Goal: Task Accomplishment & Management: Use online tool/utility

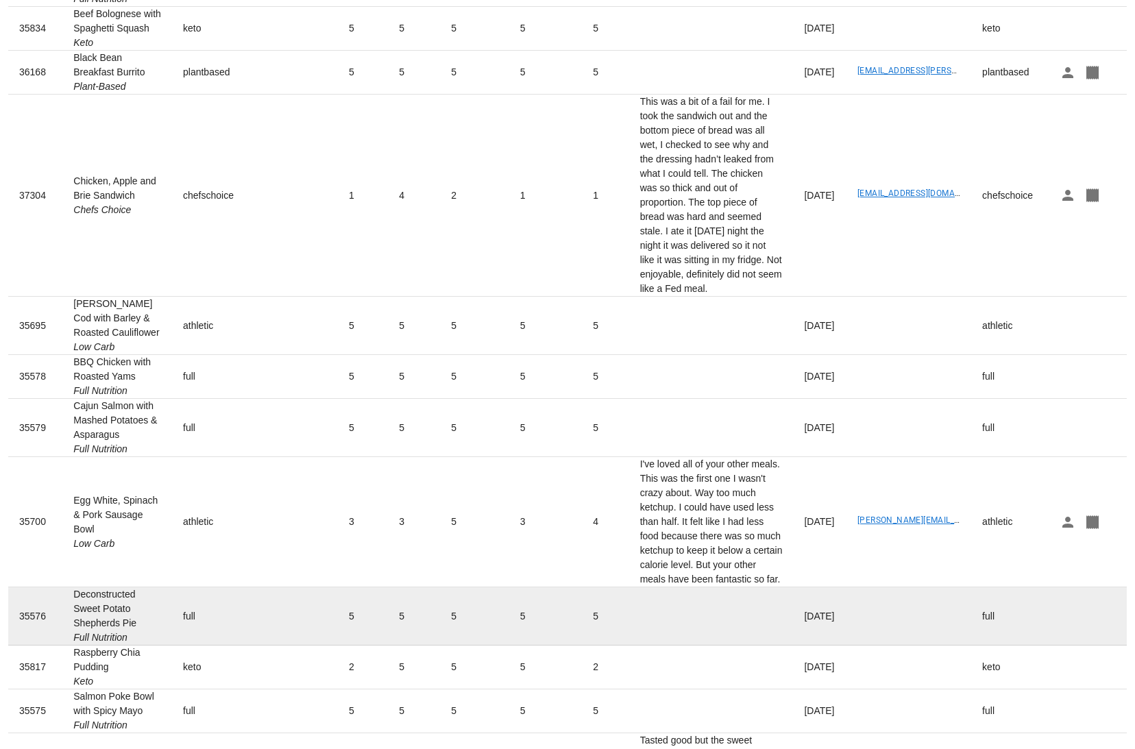
scroll to position [330, 0]
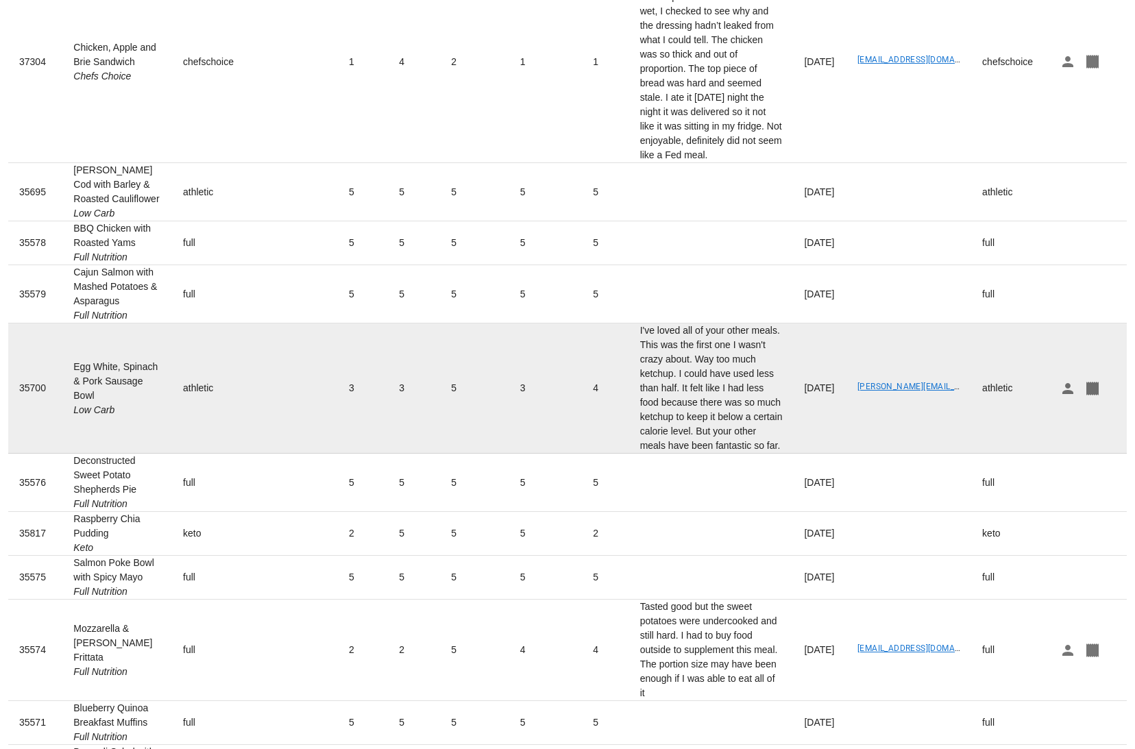
drag, startPoint x: 73, startPoint y: 384, endPoint x: 141, endPoint y: 410, distance: 73.3
click at [140, 410] on td "Egg White, Spinach & Pork Sausage Bowl Low Carb" at bounding box center [117, 388] width 110 height 130
copy td "Egg White, Spinach & Pork Sausage Bowl"
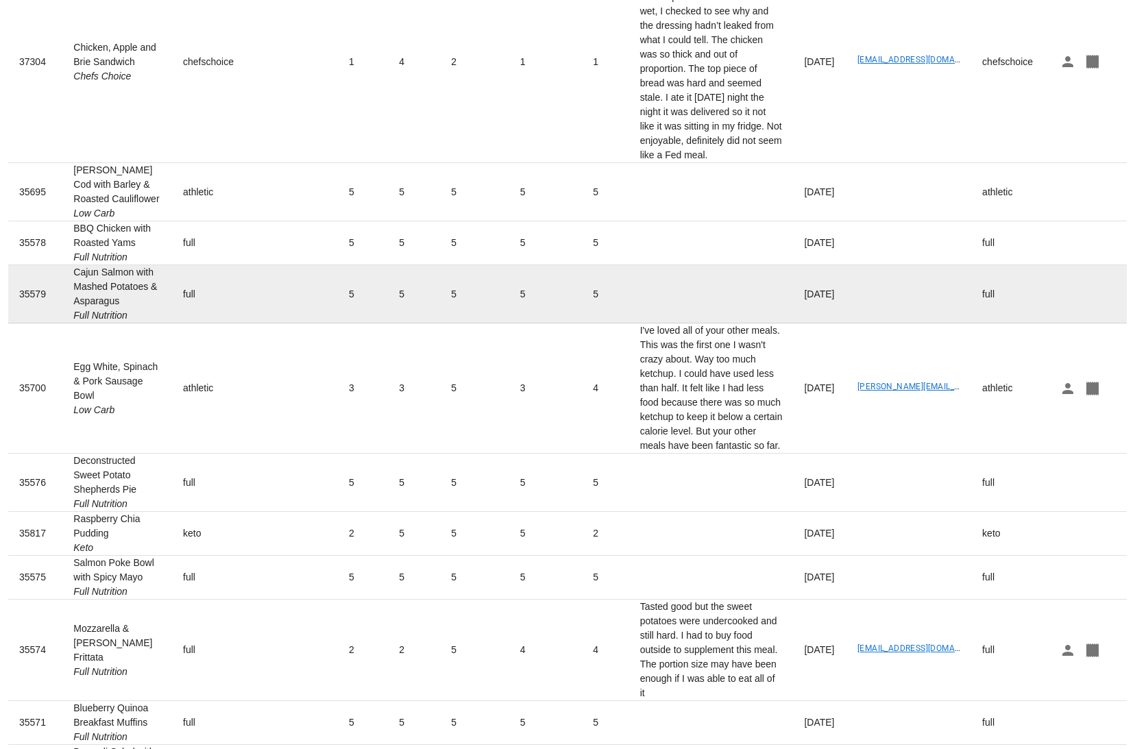
click at [388, 322] on td "5" at bounding box center [414, 294] width 52 height 58
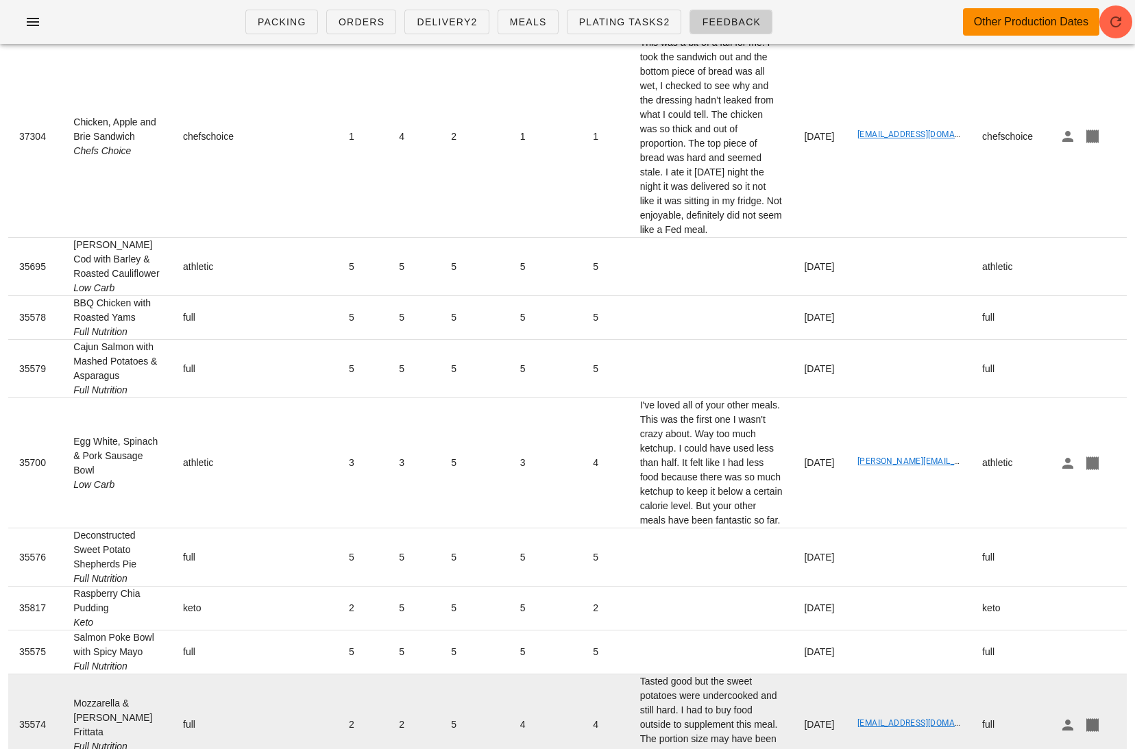
scroll to position [204, 0]
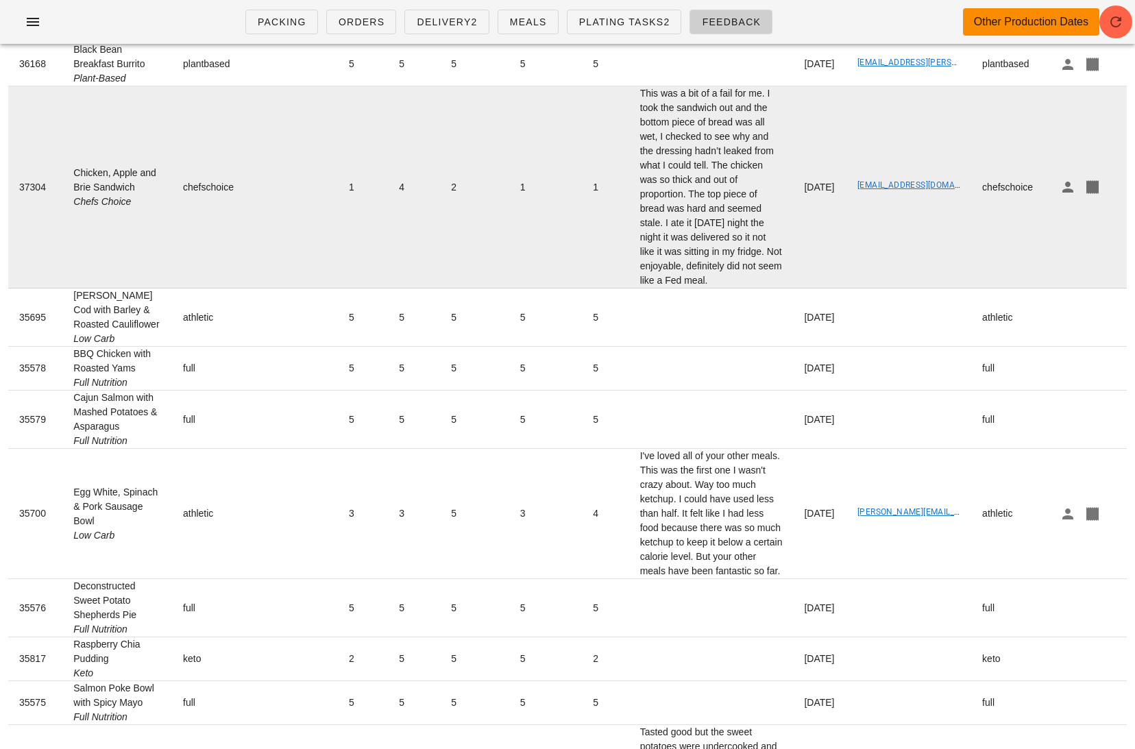
drag, startPoint x: 117, startPoint y: 199, endPoint x: 73, endPoint y: 177, distance: 49.0
click at [73, 177] on td "Chicken, Apple and Brie Sandwich Chefs Choice" at bounding box center [117, 187] width 110 height 202
copy td "Chicken, Apple and Brie Sandwich"
drag, startPoint x: 756, startPoint y: 260, endPoint x: 582, endPoint y: 119, distance: 224.1
click at [629, 119] on td "This was a bit of a fail for me. I took the sandwich out and the bottom piece o…" at bounding box center [711, 187] width 164 height 202
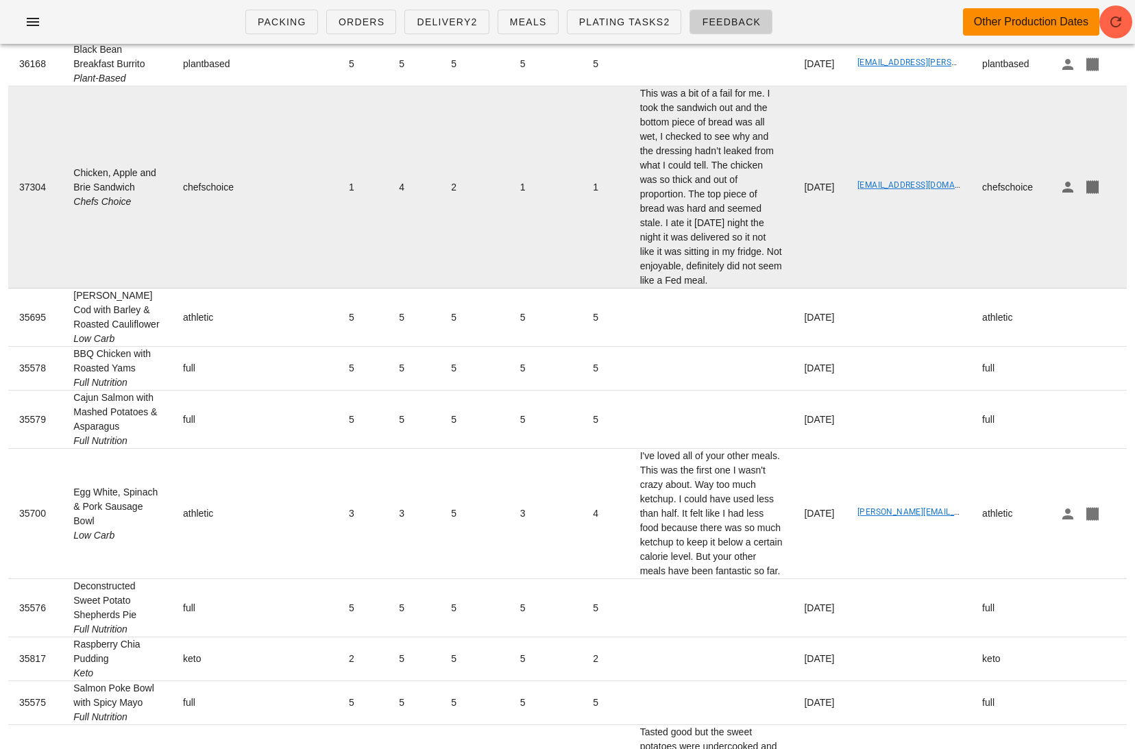
copy td "This was a bit of a fail for me. I took the sandwich out and the bottom piece o…"
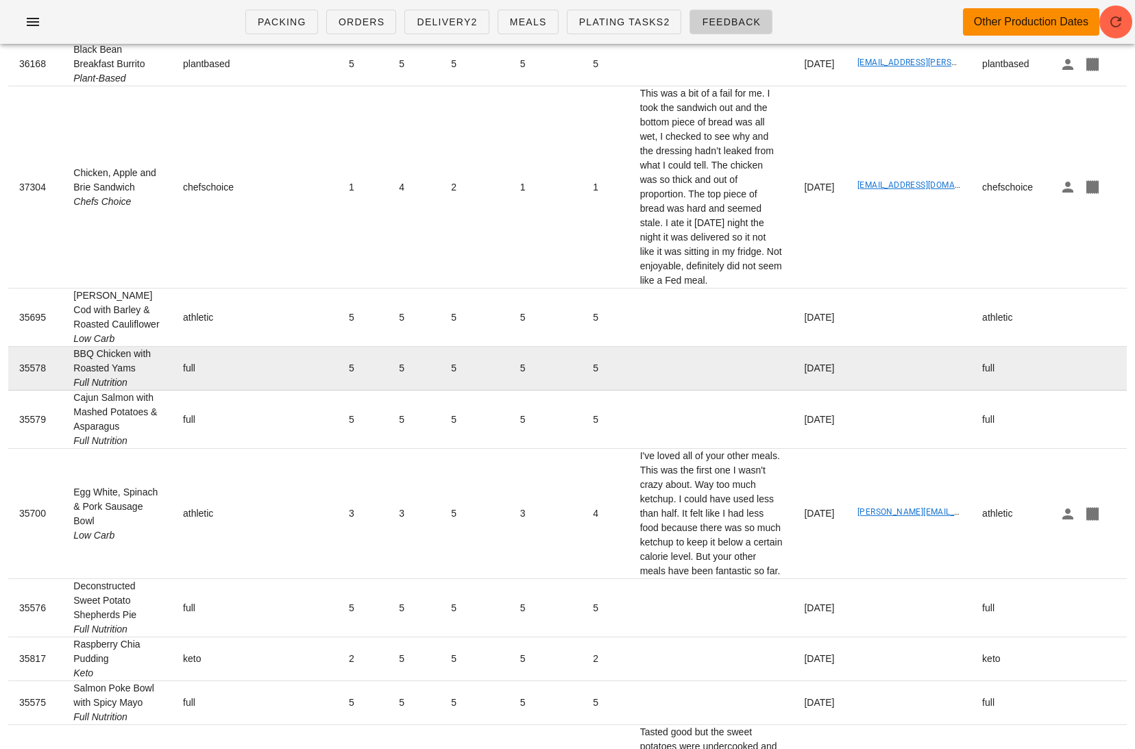
click at [667, 391] on td at bounding box center [711, 369] width 164 height 44
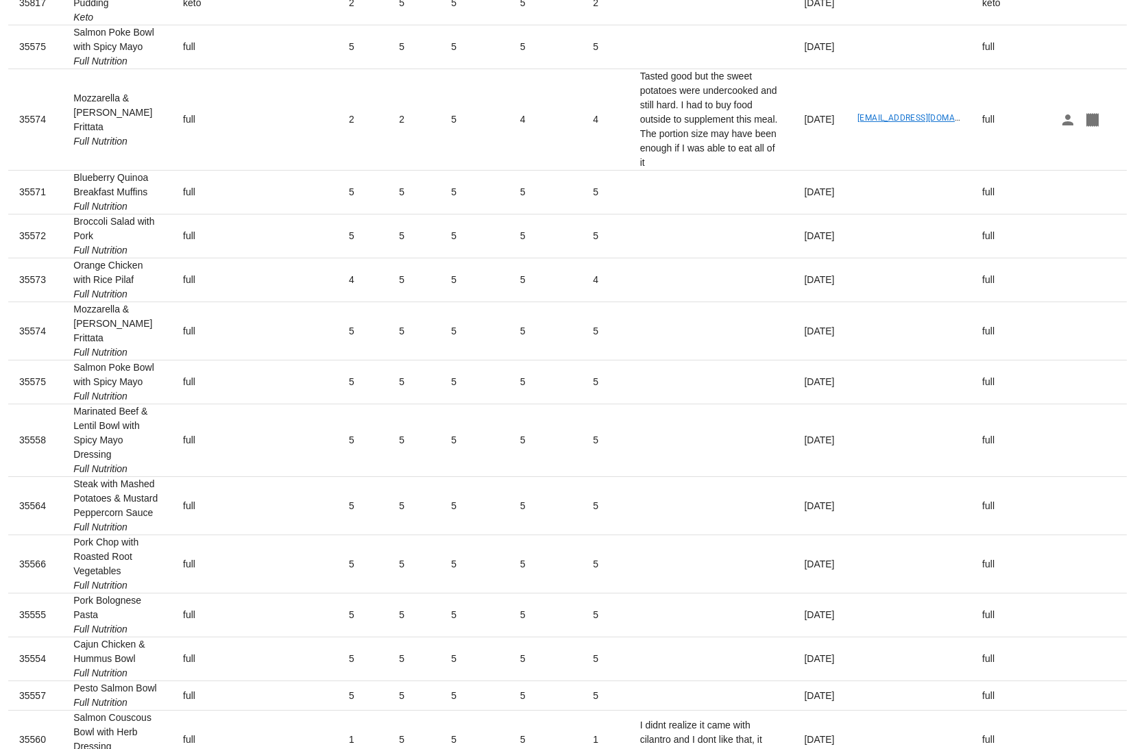
scroll to position [1209, 0]
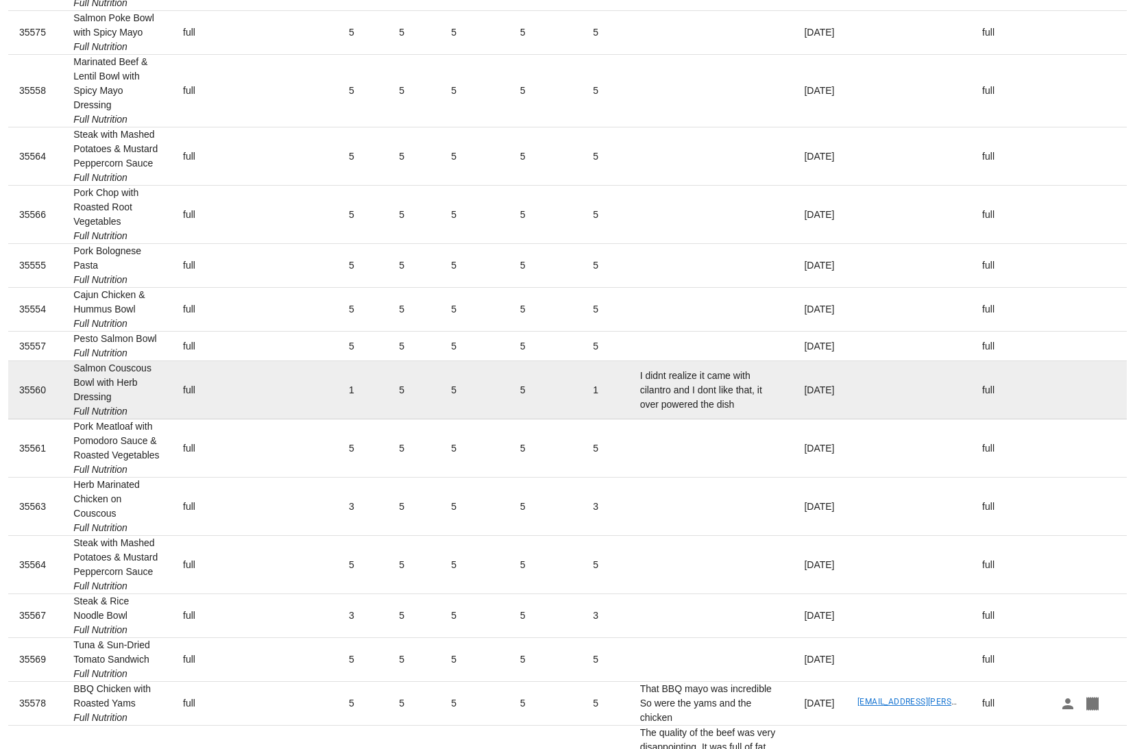
drag, startPoint x: 121, startPoint y: 450, endPoint x: 71, endPoint y: 408, distance: 65.2
click at [71, 408] on td "Salmon Couscous Bowl with Herb Dressing Full Nutrition" at bounding box center [117, 390] width 110 height 58
copy td "Salmon Couscous Bowl with Herb Dressing"
drag, startPoint x: 756, startPoint y: 443, endPoint x: 580, endPoint y: 433, distance: 176.4
click at [629, 419] on td "I didnt realize it came with cilantro and I dont like that, it over powered the…" at bounding box center [711, 390] width 164 height 58
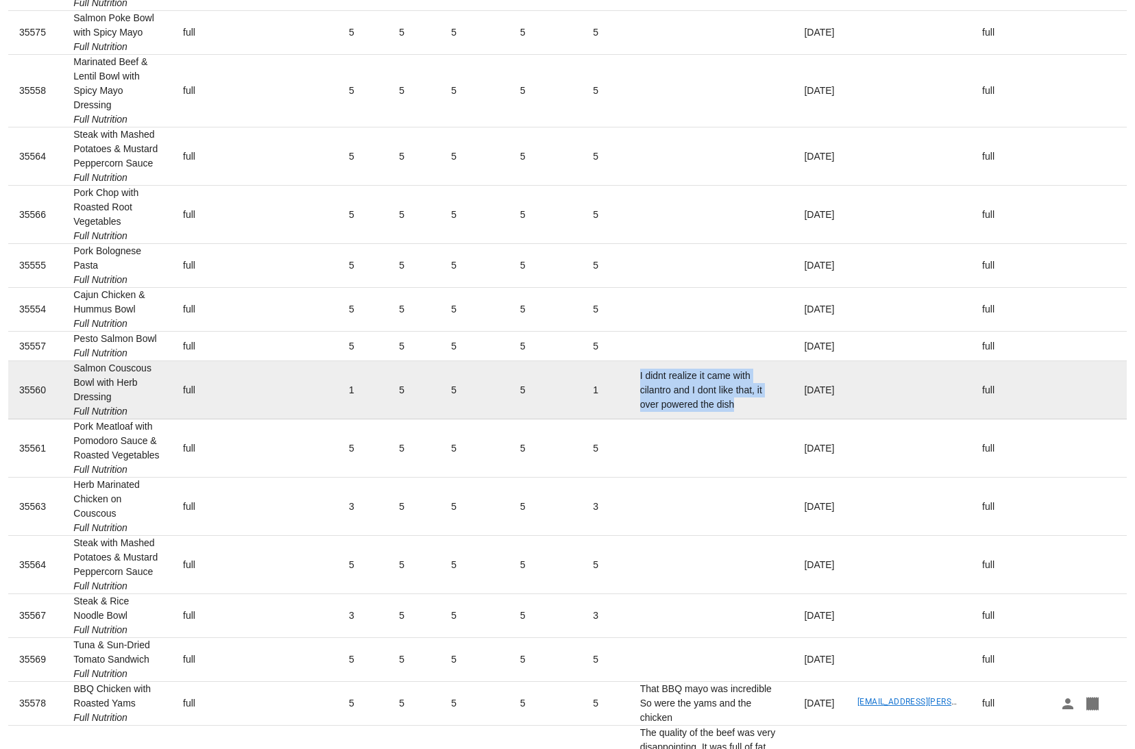
copy td "I didnt realize it came with cilantro and I dont like that, it over powered the…"
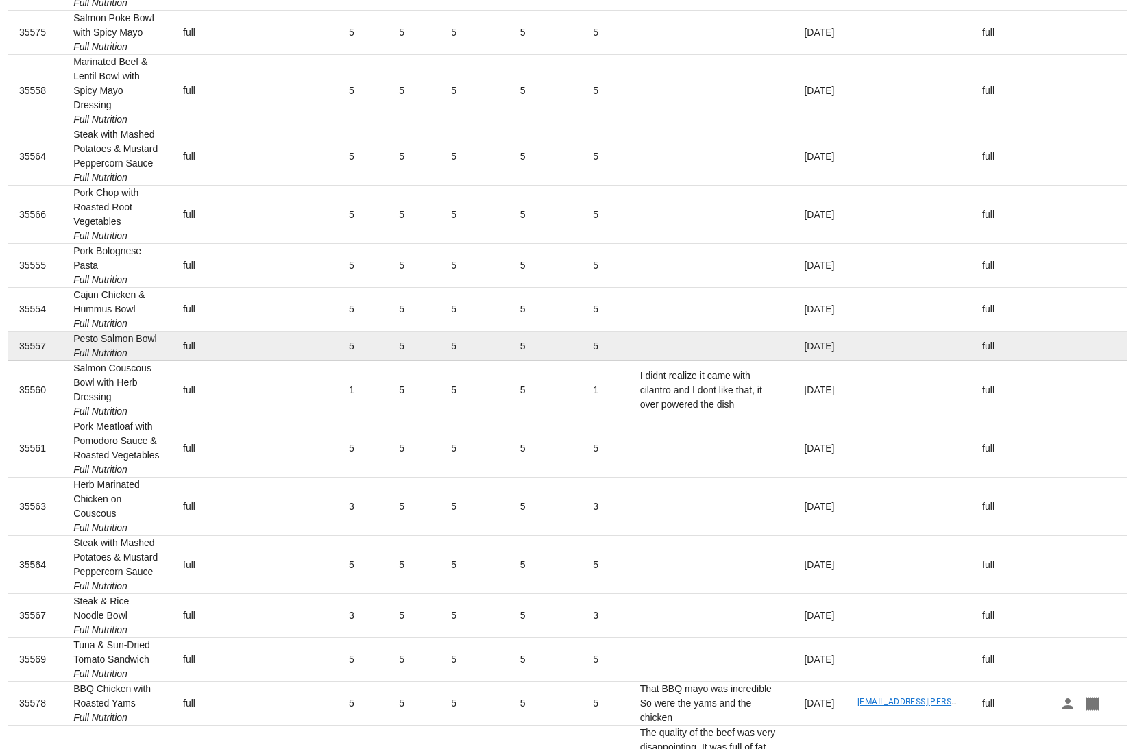
click at [699, 361] on td at bounding box center [711, 346] width 164 height 29
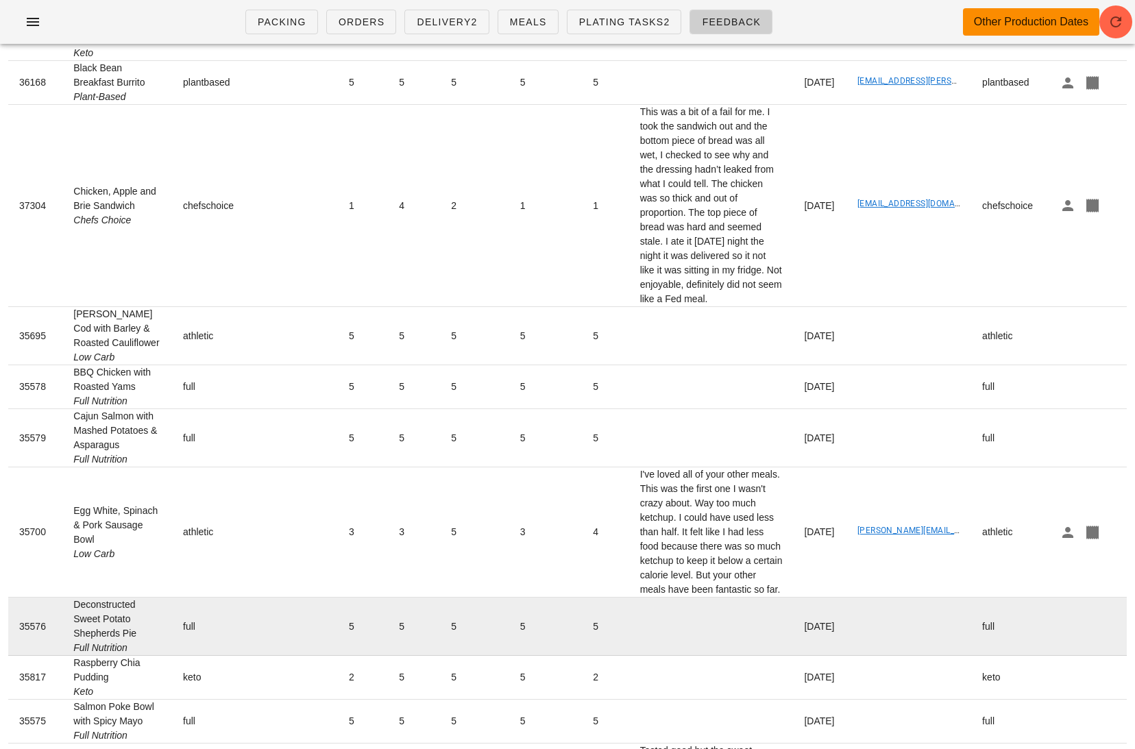
scroll to position [99, 0]
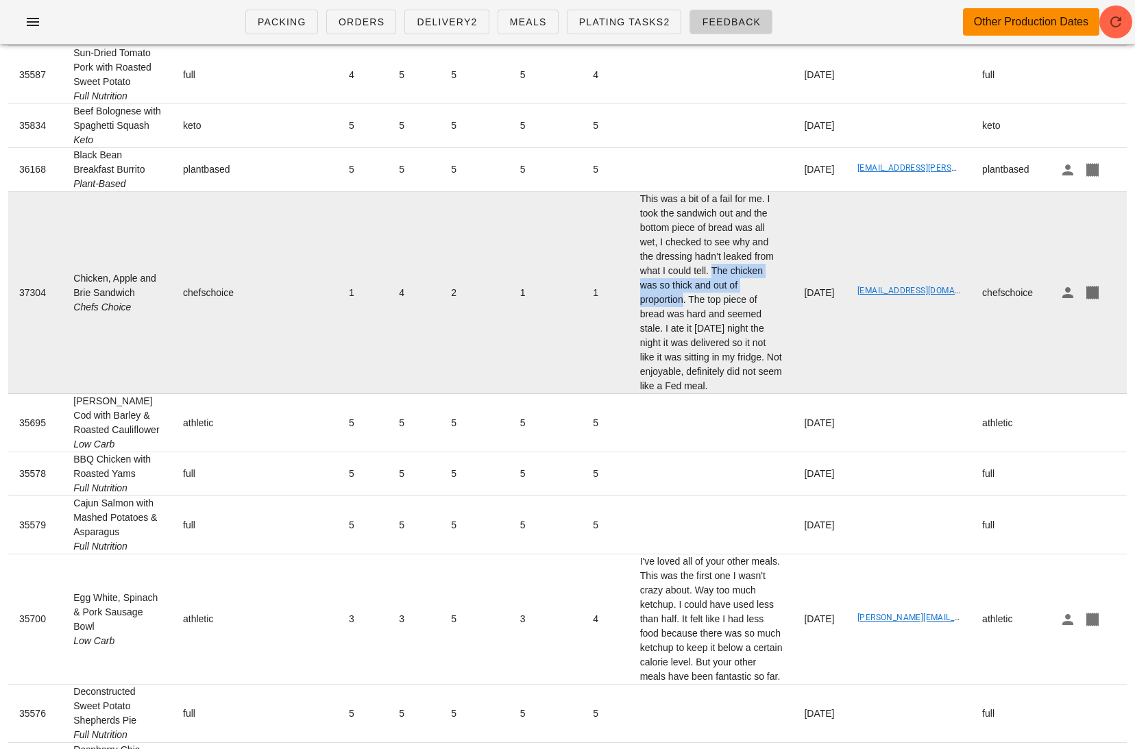
drag, startPoint x: 699, startPoint y: 300, endPoint x: 655, endPoint y: 281, distance: 47.9
click at [655, 282] on td "This was a bit of a fail for me. I took the sandwich out and the bottom piece o…" at bounding box center [711, 293] width 164 height 202
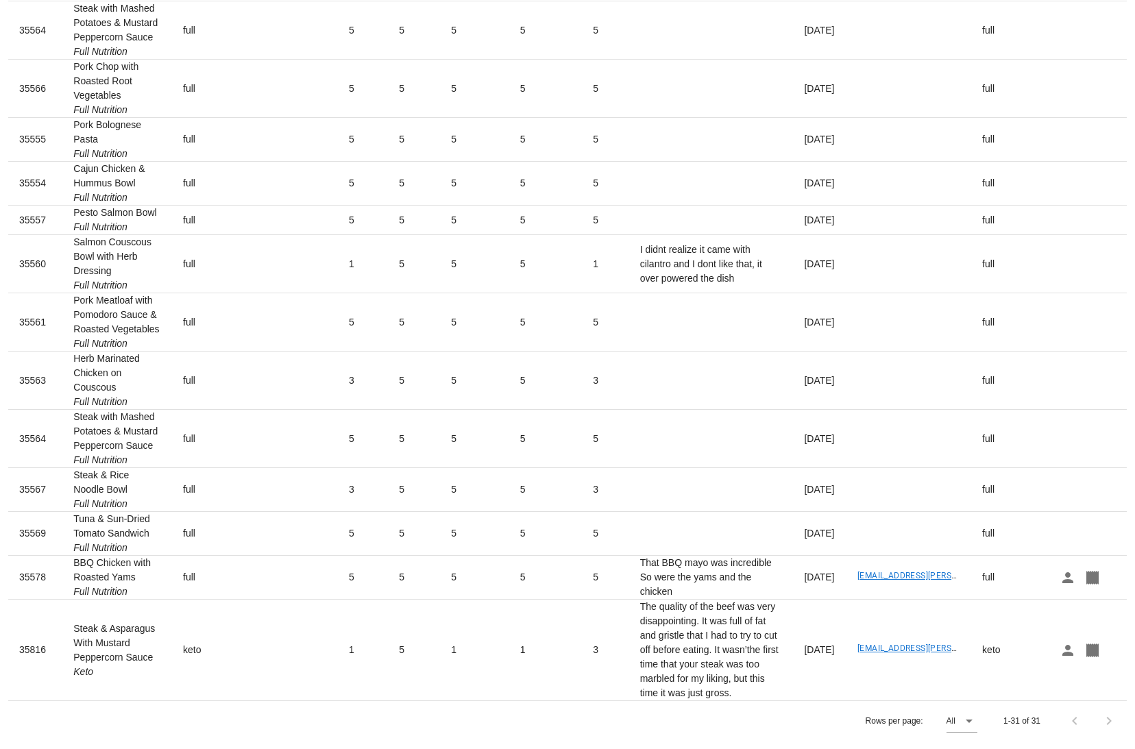
scroll to position [1430, 0]
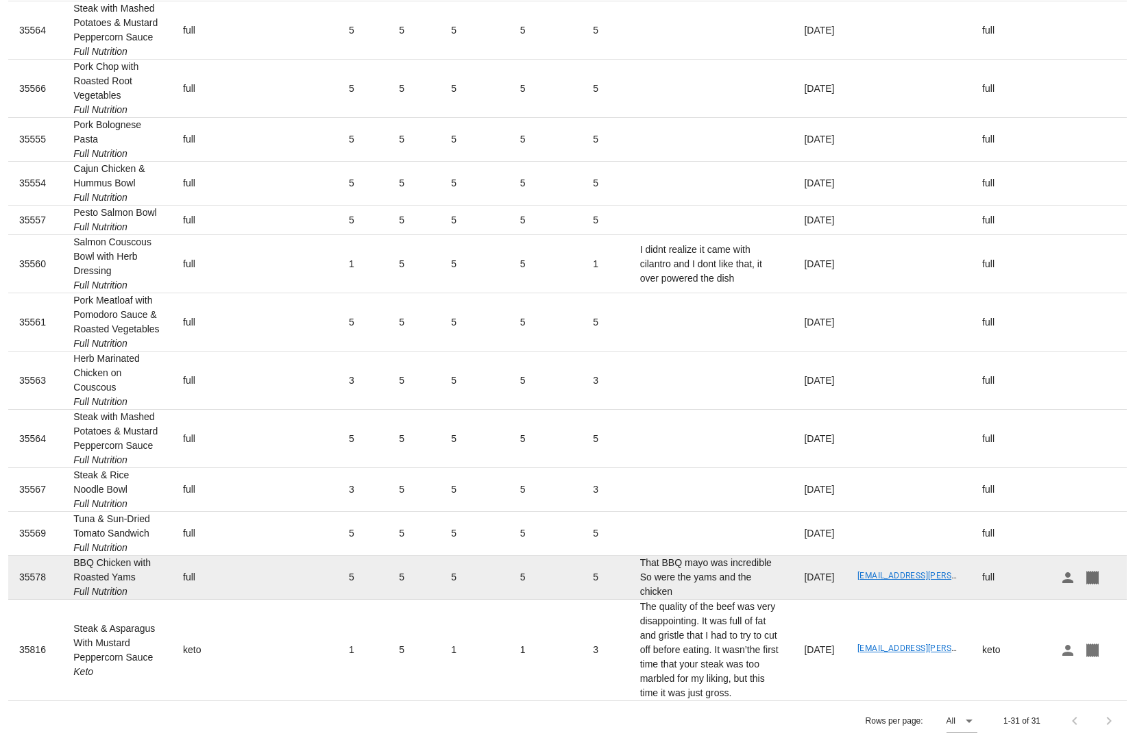
drag, startPoint x: 101, startPoint y: 592, endPoint x: 73, endPoint y: 565, distance: 38.8
click at [73, 565] on td "BBQ Chicken with Roasted Yams Full Nutrition" at bounding box center [117, 578] width 110 height 44
copy td "BBQ Chicken with Roasted Yams"
drag, startPoint x: 699, startPoint y: 596, endPoint x: 582, endPoint y: 583, distance: 117.9
click at [629, 583] on td "That BBQ mayo was incredible So were the yams and the chicken" at bounding box center [711, 578] width 164 height 44
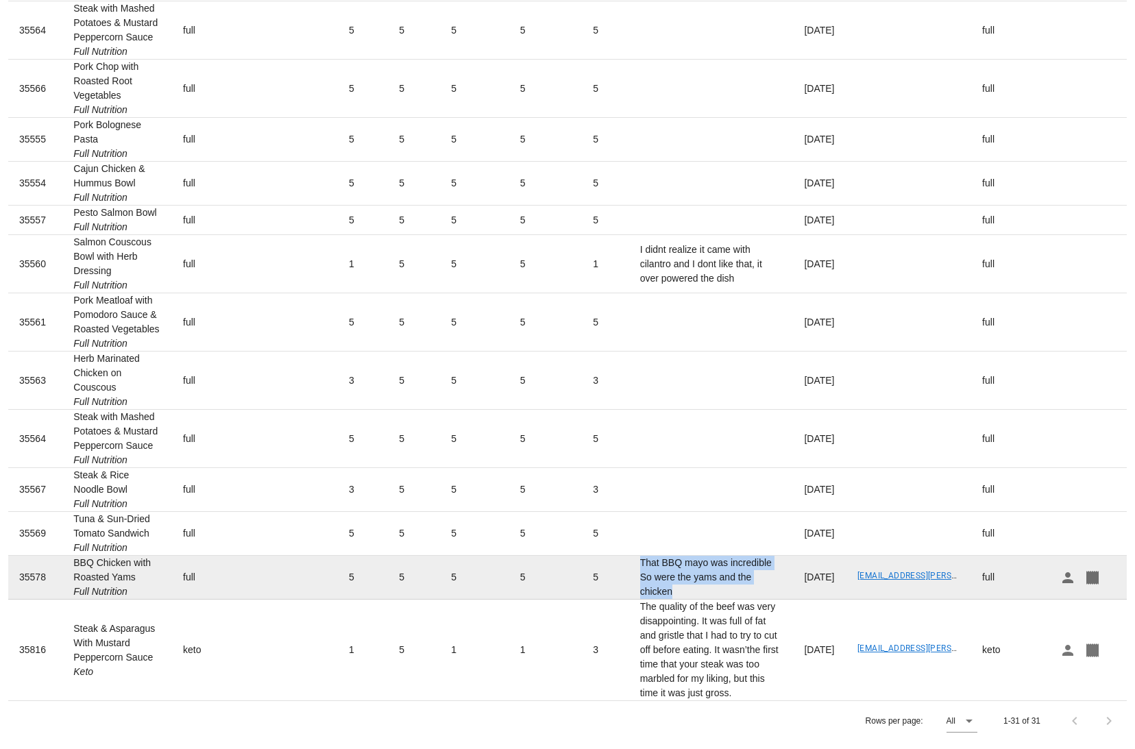
copy td "That BBQ mayo was incredible So were the yams and the chicken"
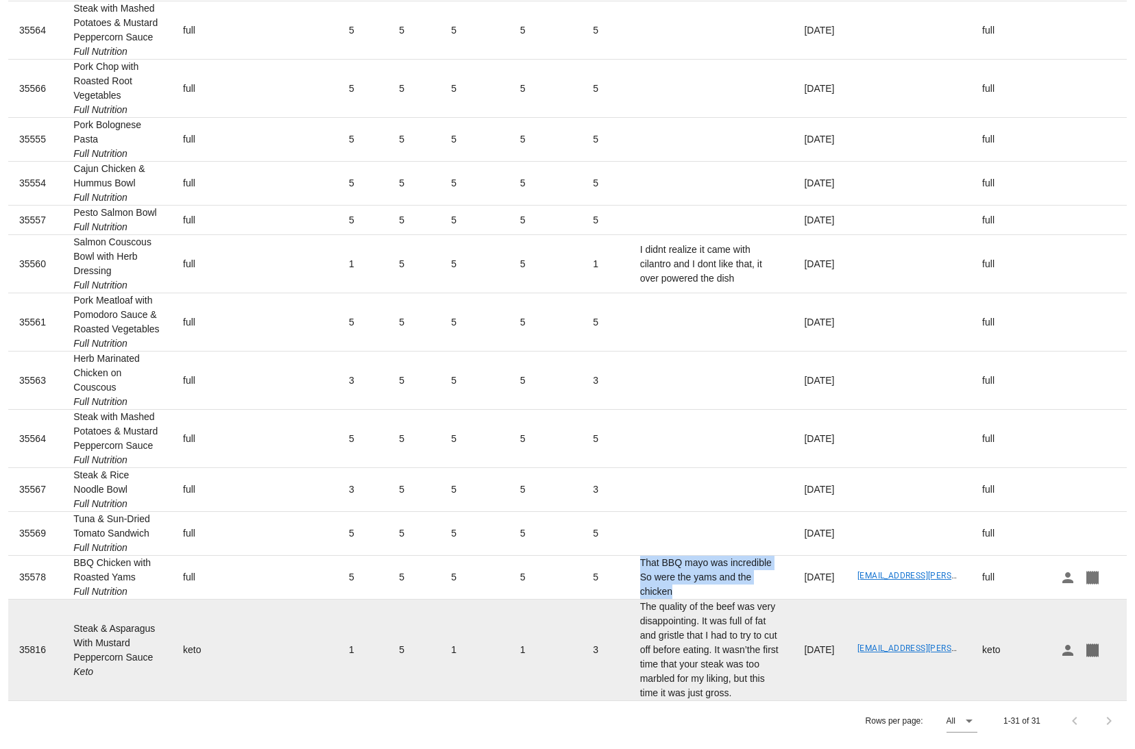
click at [210, 636] on td "keto" at bounding box center [208, 650] width 73 height 101
drag, startPoint x: 103, startPoint y: 674, endPoint x: 68, endPoint y: 624, distance: 62.0
click at [68, 624] on td "Steak & Asparagus With Mustard Peppercorn Sauce Keto" at bounding box center [117, 650] width 110 height 101
copy td "Steak & Asparagus With Mustard Peppercorn Sauce"
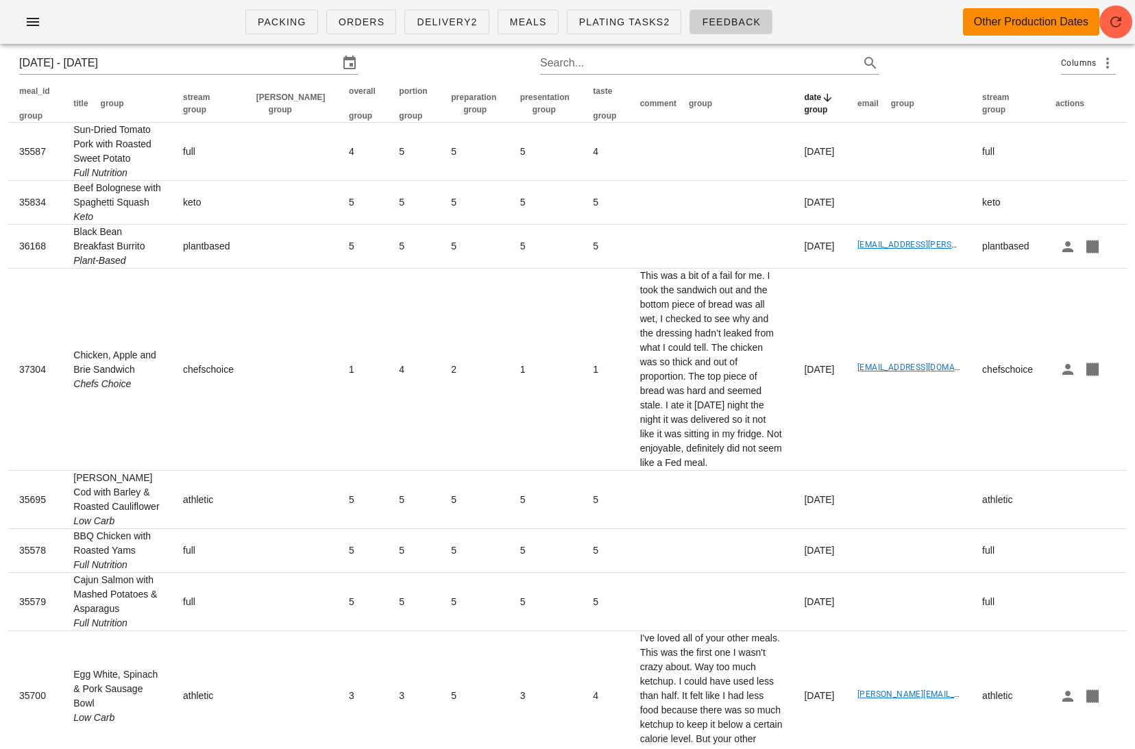
scroll to position [0, 0]
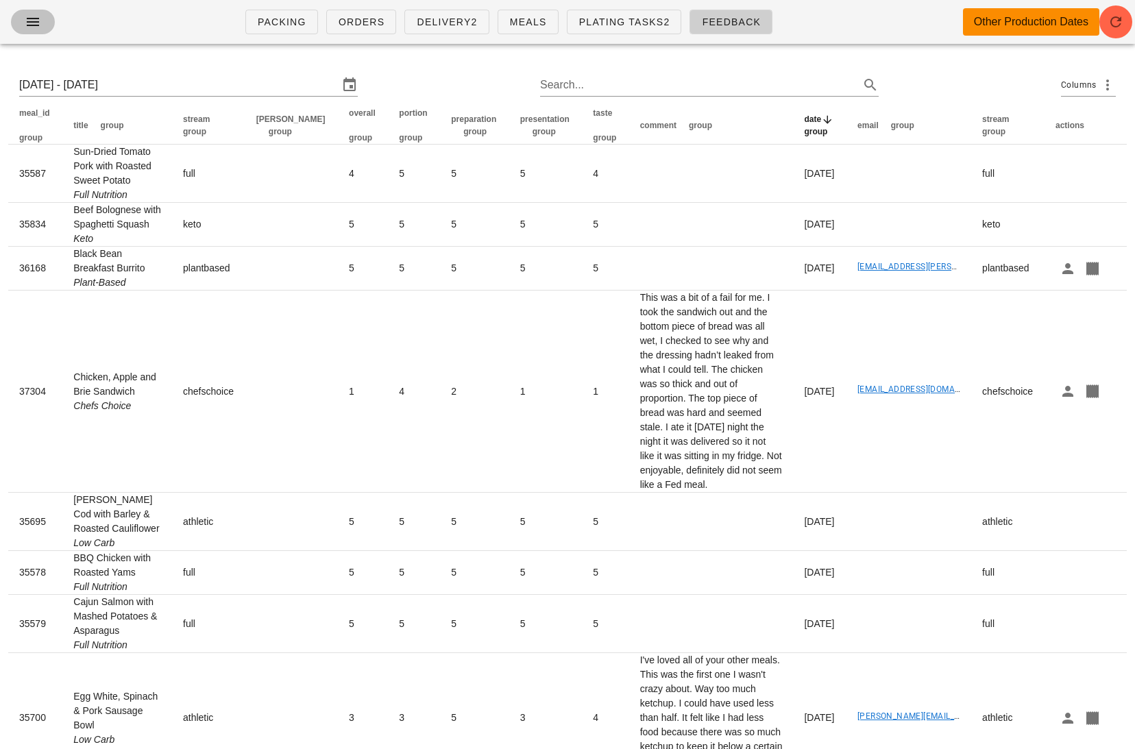
click at [21, 31] on button "button" at bounding box center [33, 22] width 44 height 25
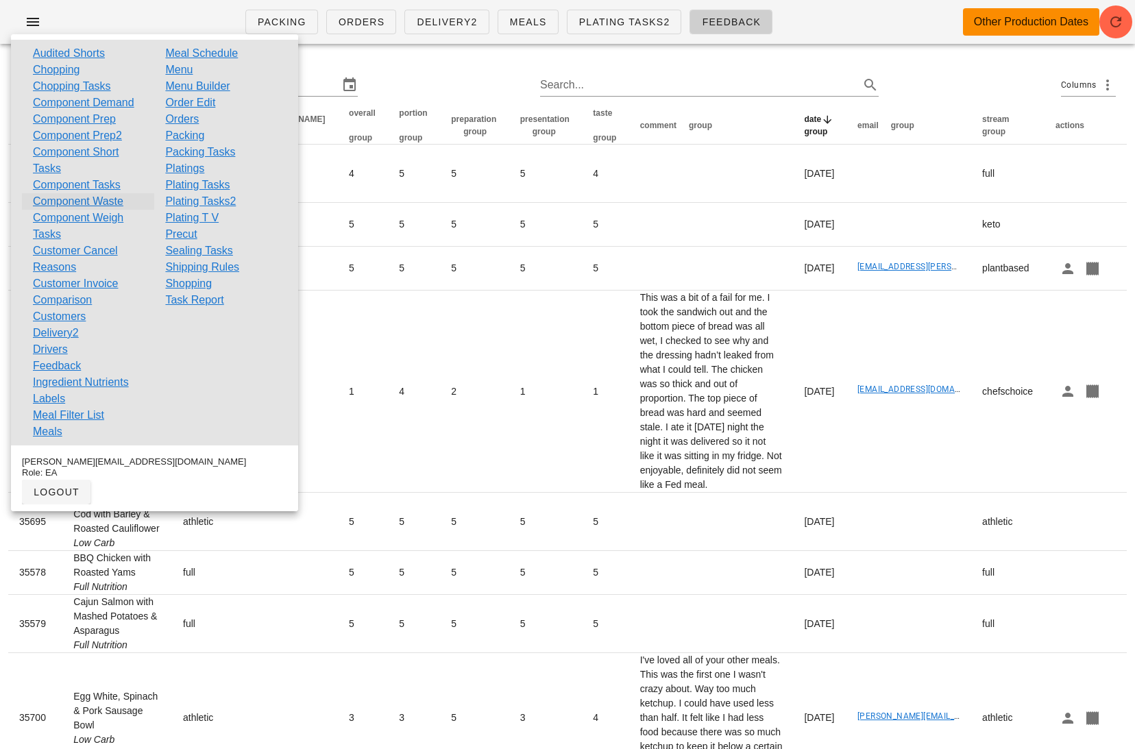
click at [110, 198] on link "Component Waste" at bounding box center [78, 201] width 90 height 16
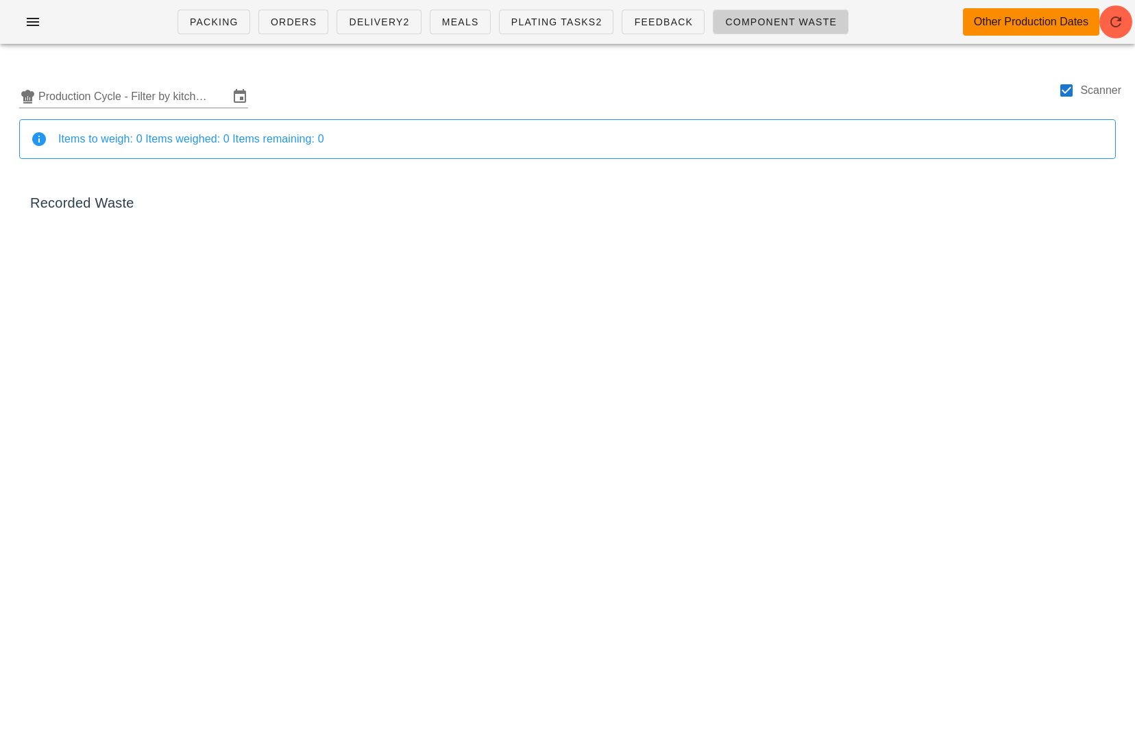
click at [195, 108] on div "Production Cycle - Filter by kitchen production schedules Scanner" at bounding box center [567, 91] width 1118 height 56
click at [195, 106] on input "Production Cycle - Filter by kitchen production schedules" at bounding box center [133, 97] width 190 height 22
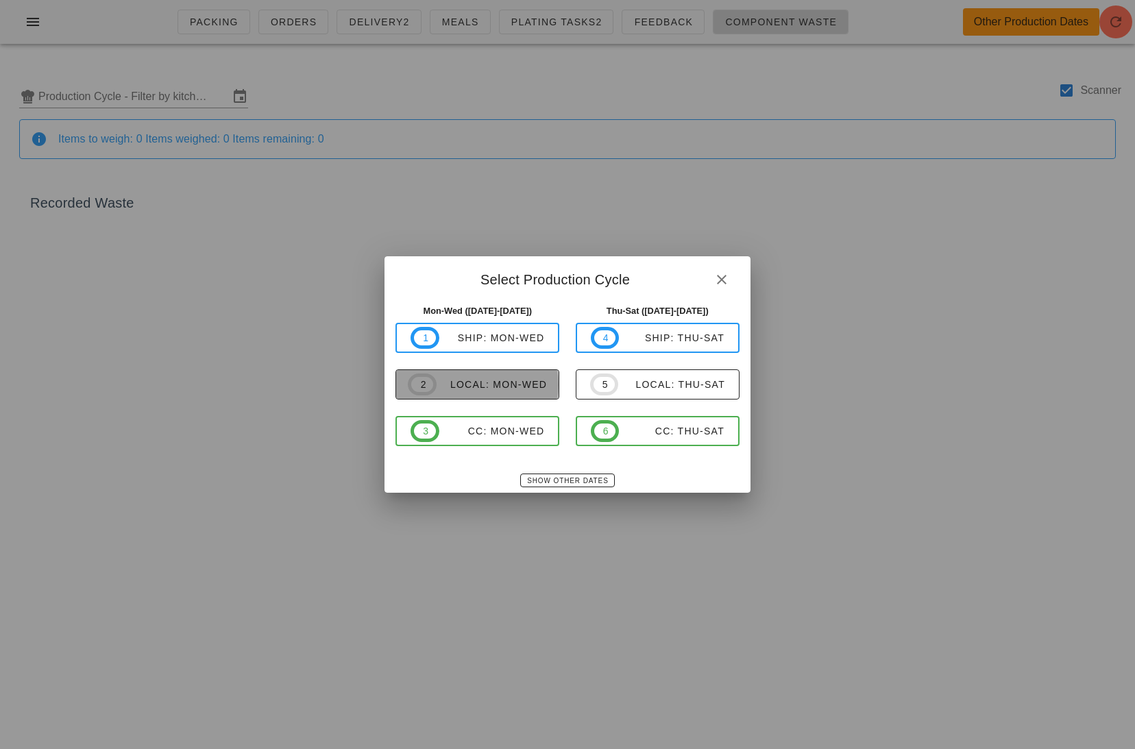
click at [485, 390] on div "local: Mon-Wed" at bounding box center [491, 384] width 110 height 11
type input "local: Mon-Wed ([DATE]-[DATE])"
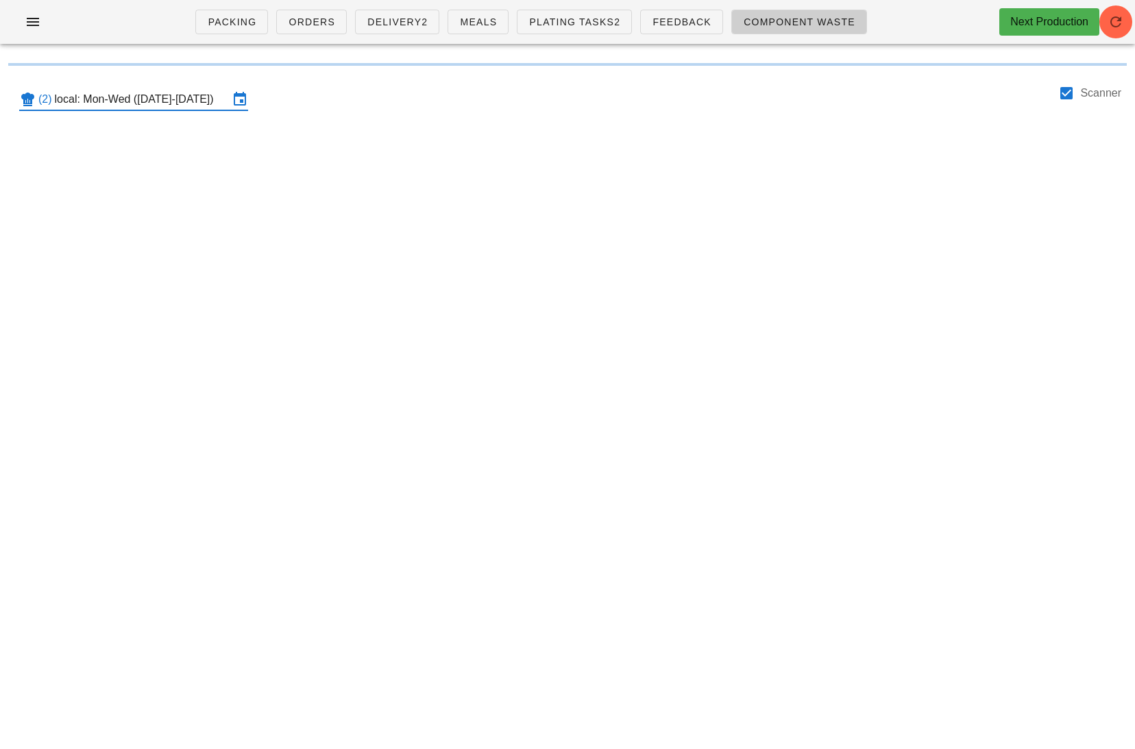
click at [172, 96] on input "local: Mon-Wed ([DATE]-[DATE])" at bounding box center [142, 99] width 174 height 22
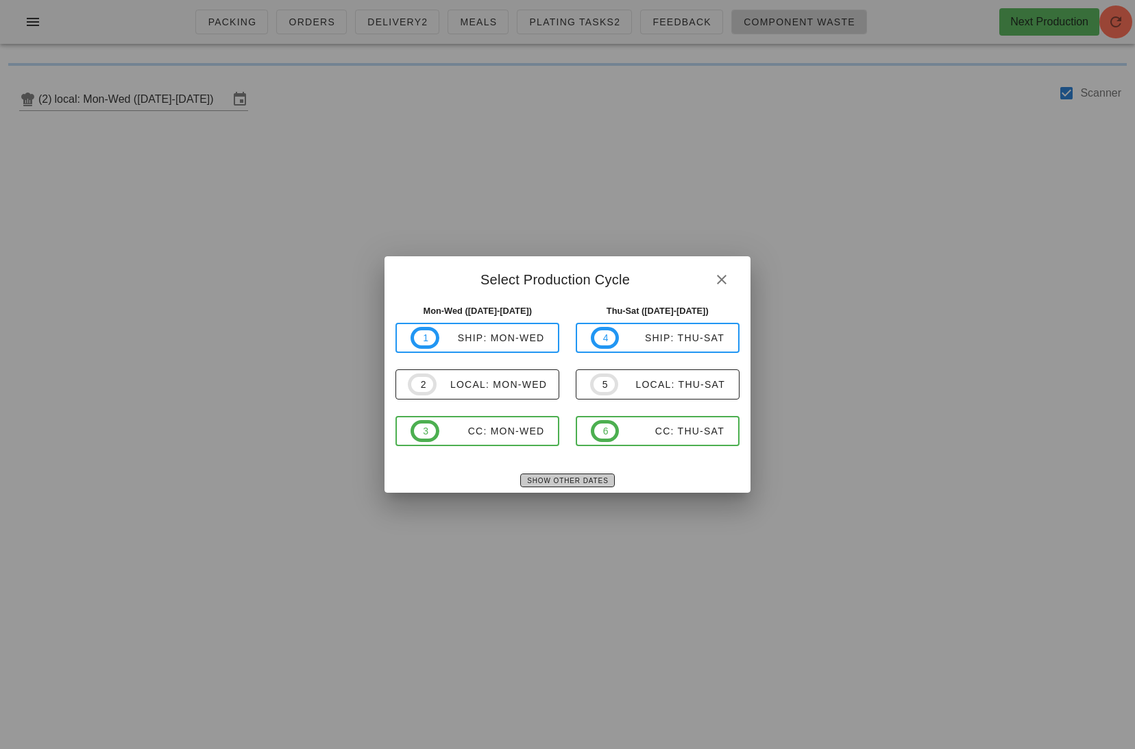
click at [576, 475] on button "Show Other Dates" at bounding box center [567, 480] width 94 height 14
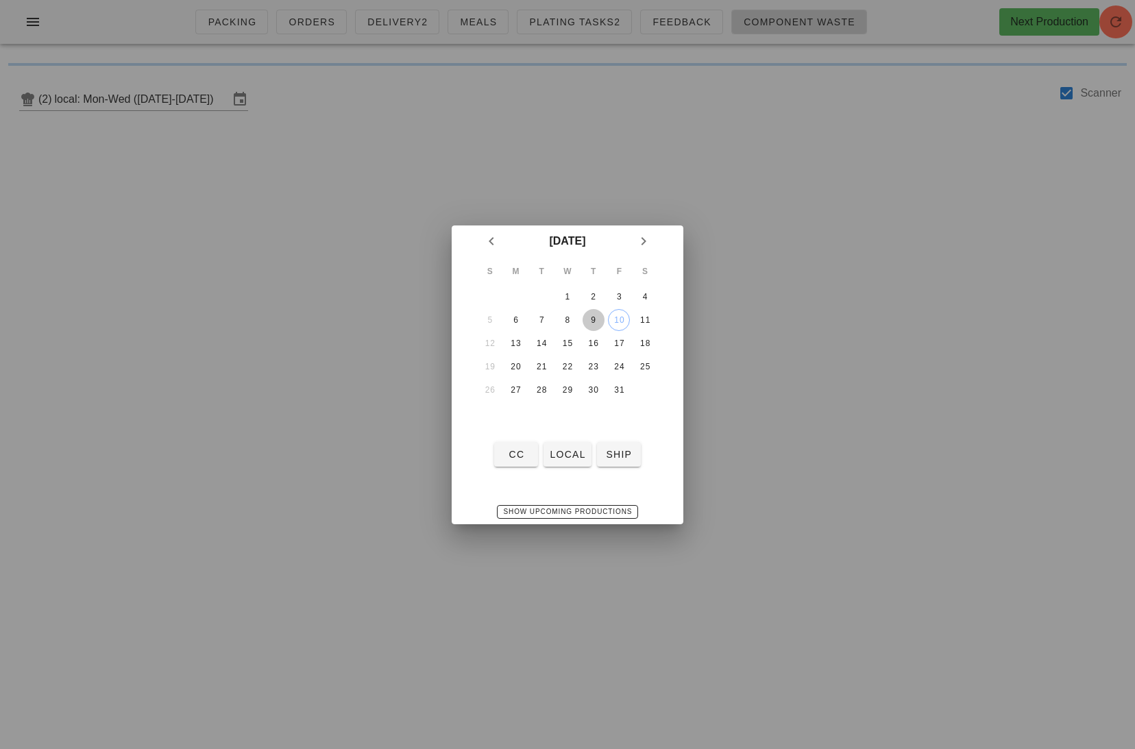
click at [595, 317] on div "9" at bounding box center [593, 320] width 22 height 10
click at [563, 453] on span "local" at bounding box center [567, 454] width 36 height 11
type input "local: Thu-Sat ([DATE]-[DATE])"
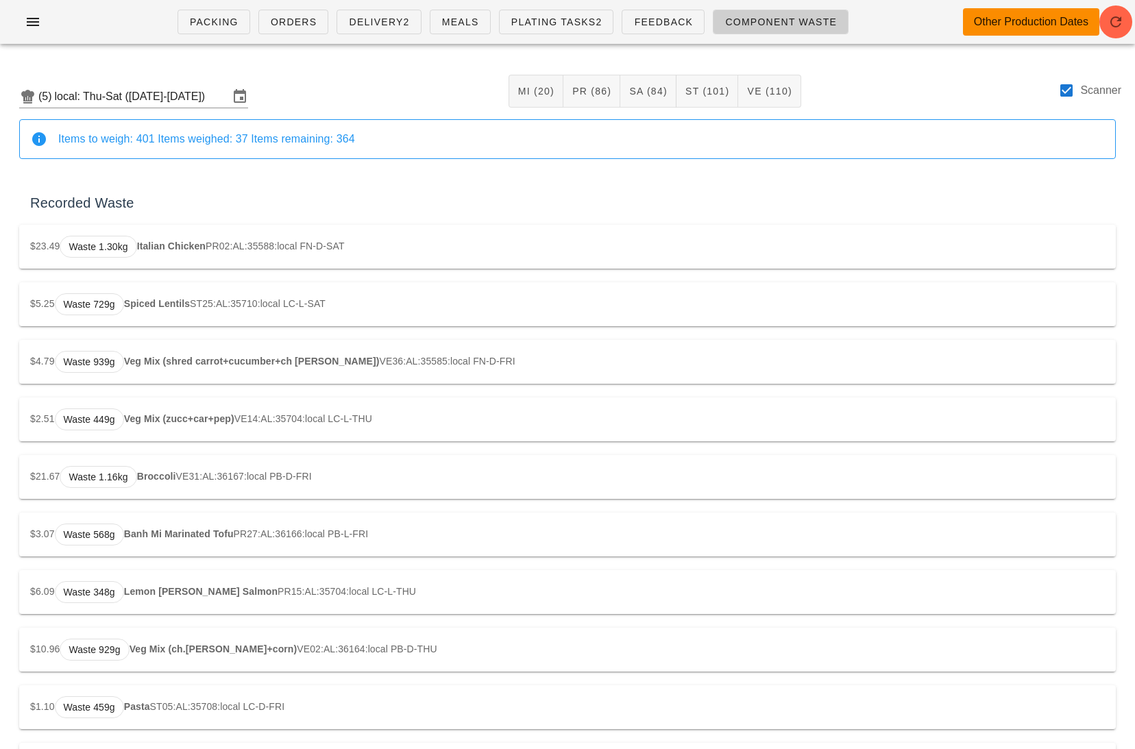
drag, startPoint x: 1071, startPoint y: 95, endPoint x: 643, endPoint y: 175, distance: 435.6
click at [1071, 95] on div at bounding box center [1066, 90] width 23 height 23
checkbox input "false"
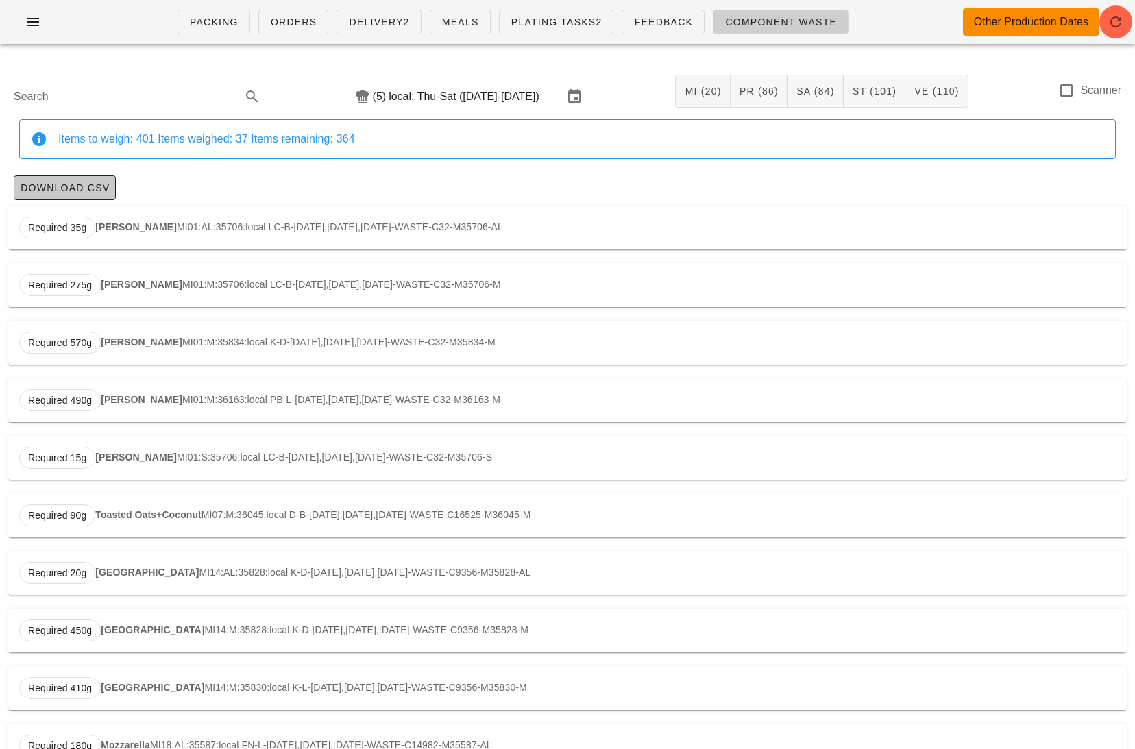
click at [82, 192] on span "Download CSV" at bounding box center [65, 187] width 90 height 11
